Goal: Contribute content

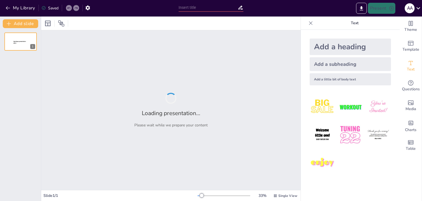
type input "Відносини Данії з [GEOGRAPHIC_DATA], Китаєм та РФ та Україною"
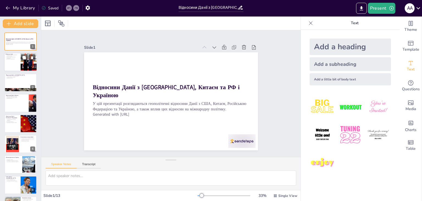
click at [24, 61] on div at bounding box center [29, 62] width 32 height 19
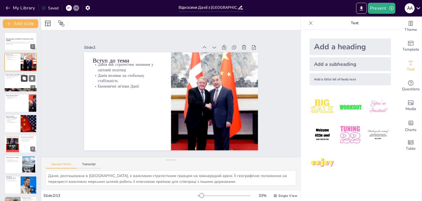
click at [27, 80] on button at bounding box center [24, 78] width 7 height 7
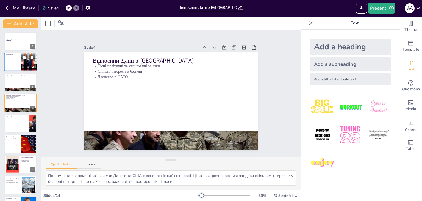
click at [13, 66] on div at bounding box center [20, 62] width 33 height 19
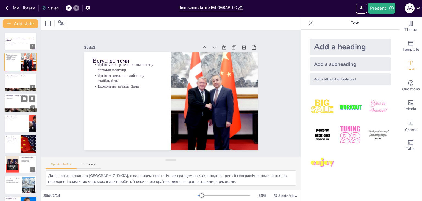
click at [12, 96] on p "Тісні політичні та економічні зв'язки" at bounding box center [21, 96] width 30 height 1
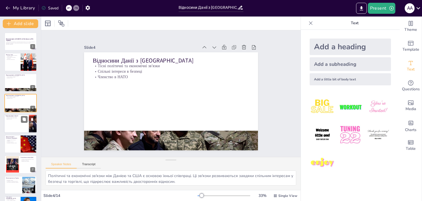
click at [13, 117] on p "Економічні відносини з Китаєм" at bounding box center [16, 116] width 21 height 1
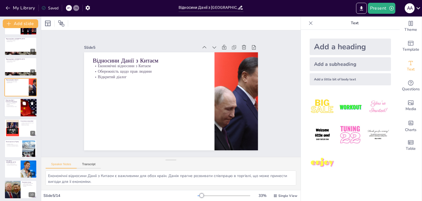
click at [8, 109] on div at bounding box center [20, 107] width 33 height 19
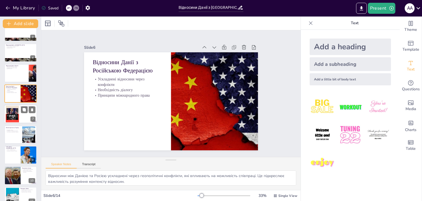
click at [14, 107] on div at bounding box center [12, 114] width 17 height 17
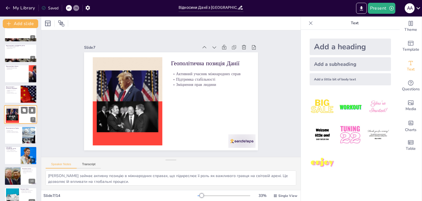
click at [15, 119] on div at bounding box center [12, 114] width 17 height 17
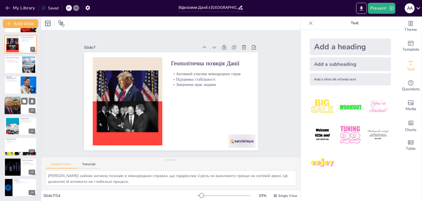
click at [5, 106] on div at bounding box center [12, 105] width 33 height 19
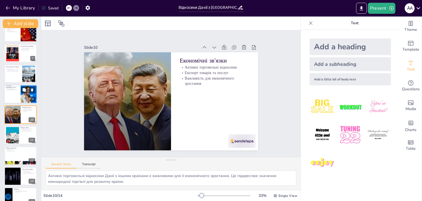
click at [9, 95] on div at bounding box center [20, 94] width 33 height 19
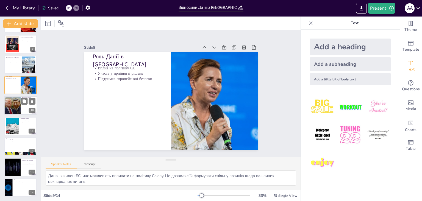
click at [5, 109] on div at bounding box center [12, 105] width 33 height 19
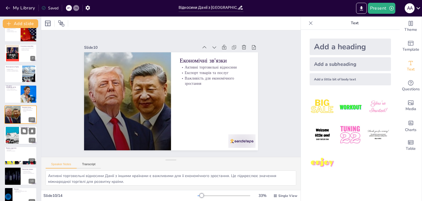
click at [12, 129] on div at bounding box center [13, 134] width 30 height 17
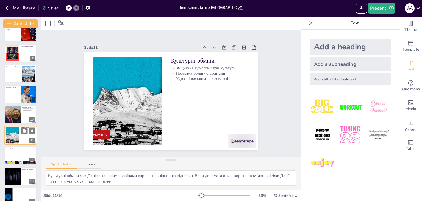
scroll to position [120, 0]
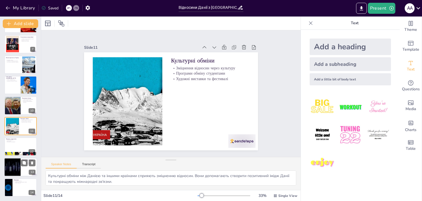
click at [14, 159] on div at bounding box center [12, 166] width 33 height 19
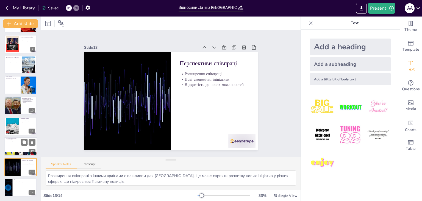
click at [9, 145] on div at bounding box center [20, 146] width 33 height 19
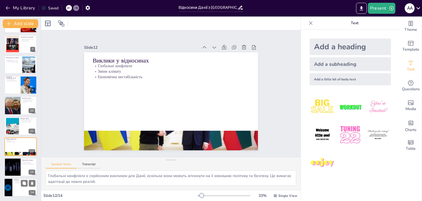
click at [14, 190] on div at bounding box center [20, 187] width 33 height 19
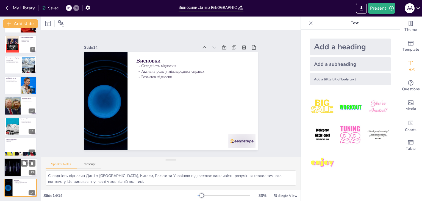
click at [14, 166] on div at bounding box center [12, 167] width 33 height 19
type textarea "Розширення співпраці з іншими країнами є важливим для [GEOGRAPHIC_DATA]. Це мож…"
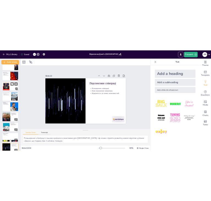
scroll to position [0, 0]
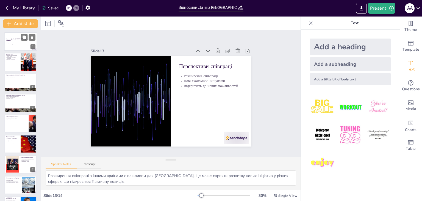
click at [20, 45] on div at bounding box center [20, 41] width 33 height 19
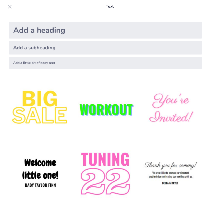
click at [10, 6] on icon at bounding box center [9, 6] width 5 height 5
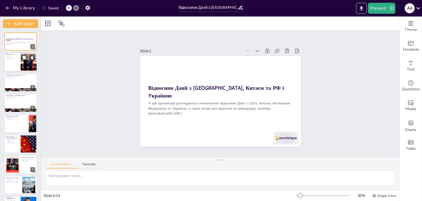
click at [15, 63] on div at bounding box center [20, 62] width 33 height 19
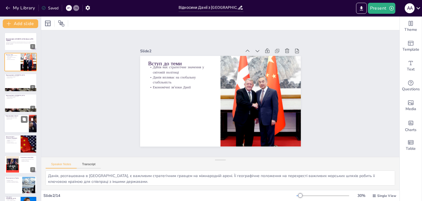
click at [23, 124] on div at bounding box center [20, 123] width 33 height 19
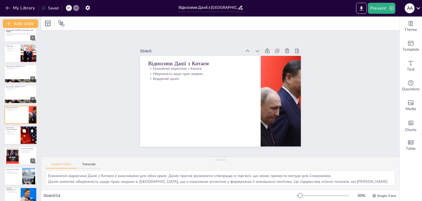
click at [26, 135] on div at bounding box center [29, 135] width 32 height 19
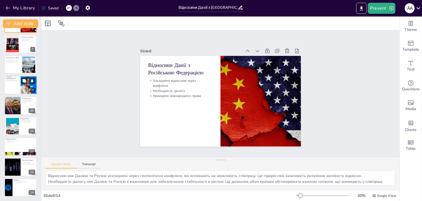
click at [16, 88] on div at bounding box center [20, 85] width 33 height 19
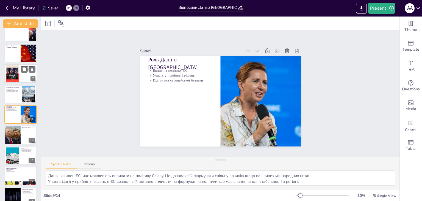
click at [16, 75] on div at bounding box center [12, 73] width 17 height 17
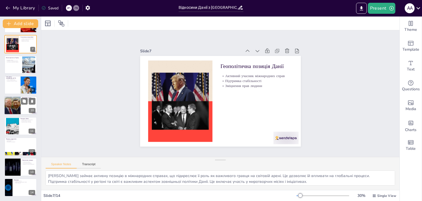
click at [11, 107] on div at bounding box center [12, 105] width 33 height 19
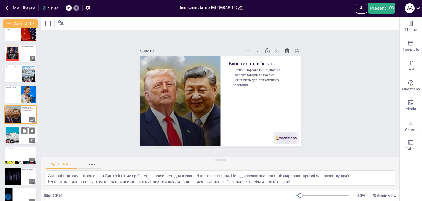
click at [25, 139] on div at bounding box center [20, 135] width 33 height 19
type textarea "Культурні обміни між Данією та іншими країнами сприяють зміцненню відносин. Вон…"
